Goal: Use online tool/utility: Use online tool/utility

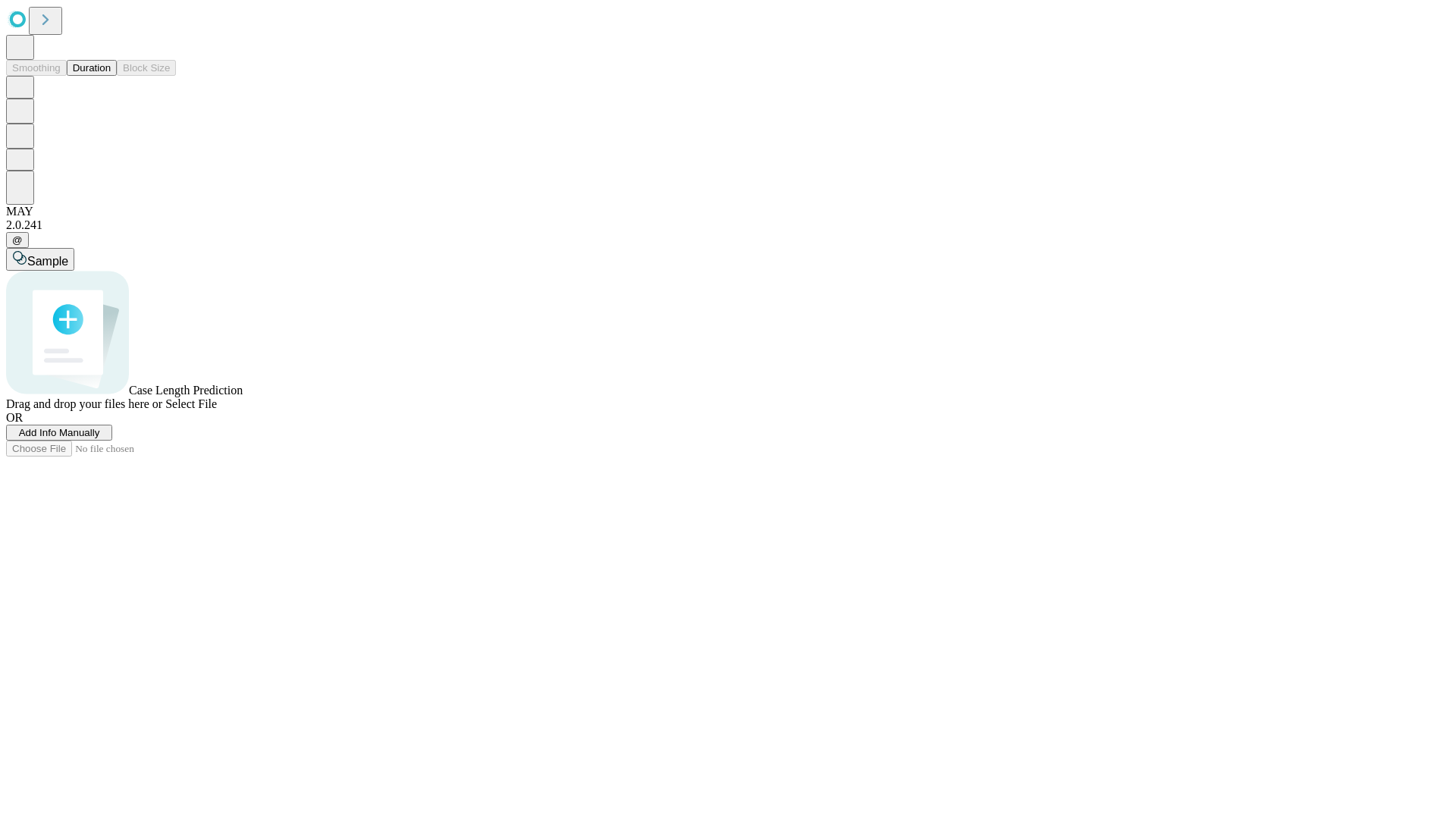
click at [217, 410] on span "Select File" at bounding box center [191, 404] width 52 height 13
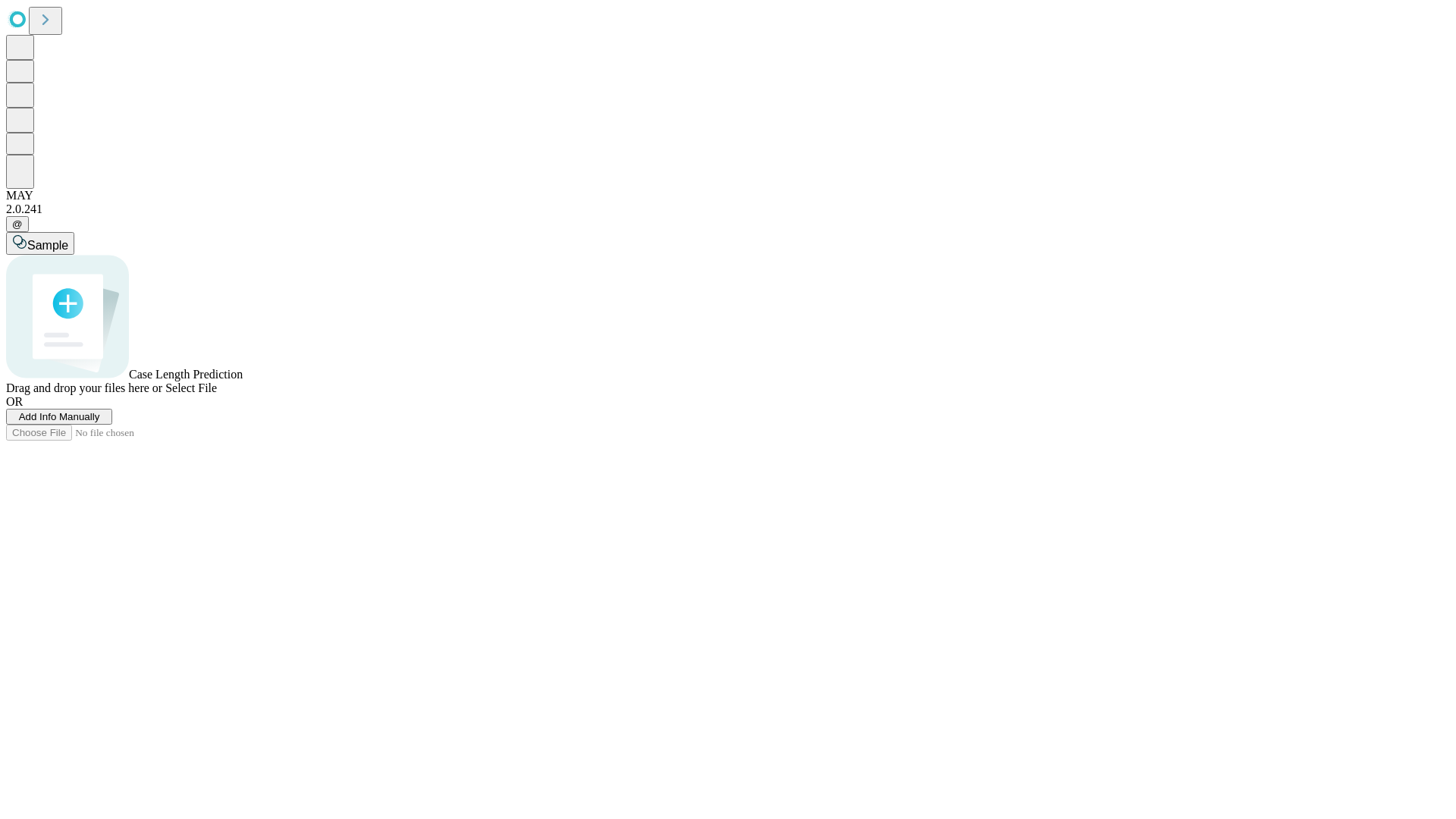
click at [217, 394] on span "Select File" at bounding box center [191, 388] width 52 height 13
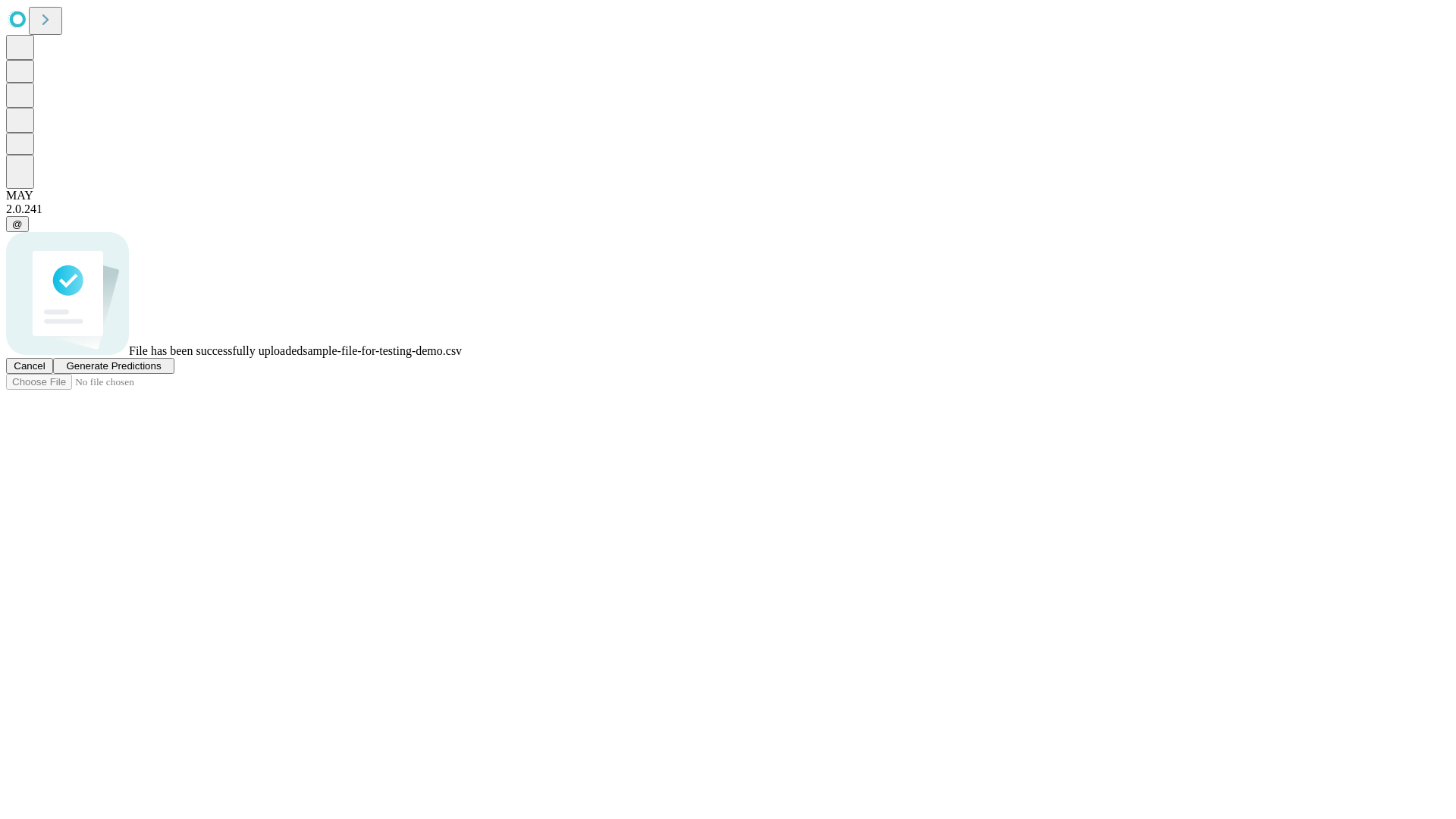
click at [161, 371] on span "Generate Predictions" at bounding box center [113, 366] width 95 height 12
